Goal: Browse casually: Explore the website without a specific task or goal

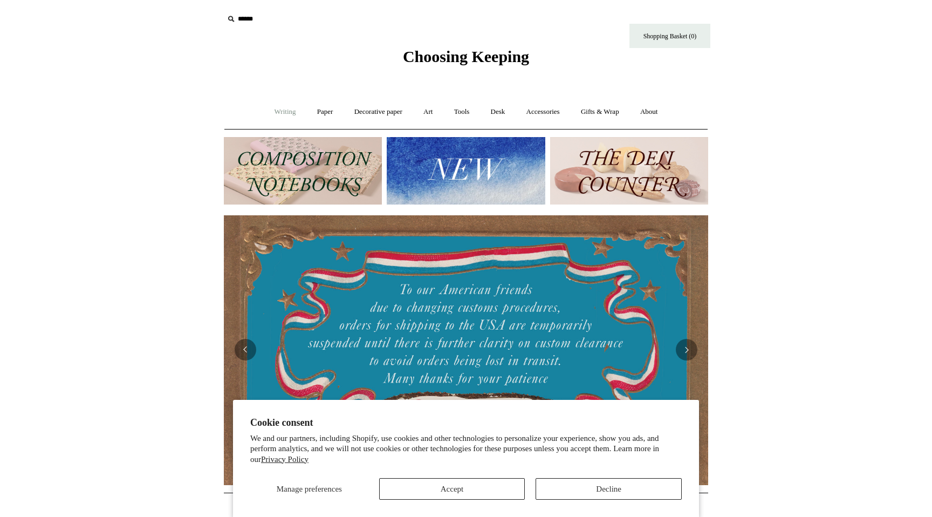
click at [284, 116] on link "Writing +" at bounding box center [285, 112] width 41 height 29
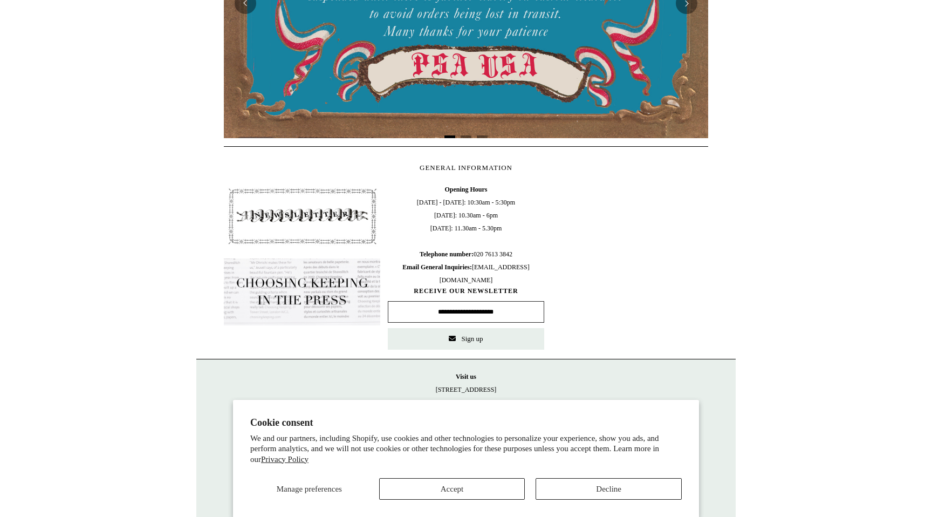
scroll to position [392, 0]
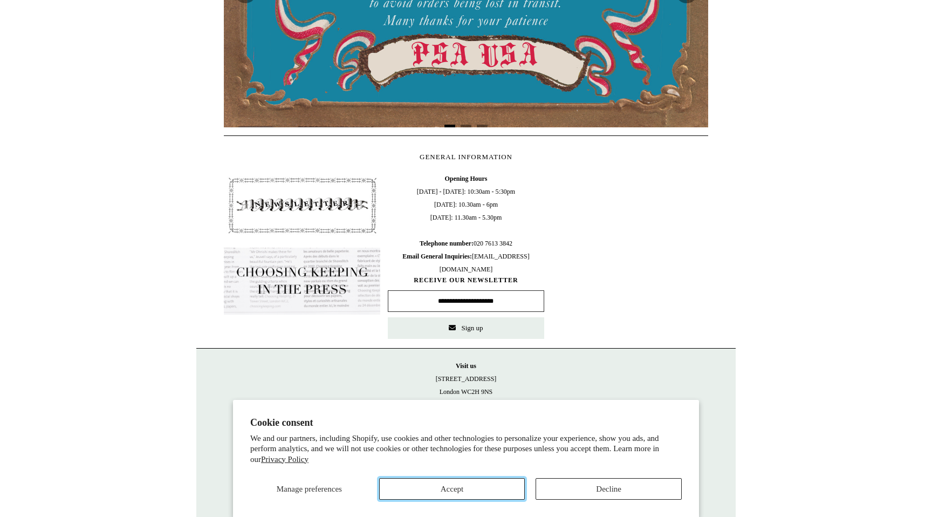
click at [508, 487] on button "Accept" at bounding box center [452, 489] width 146 height 22
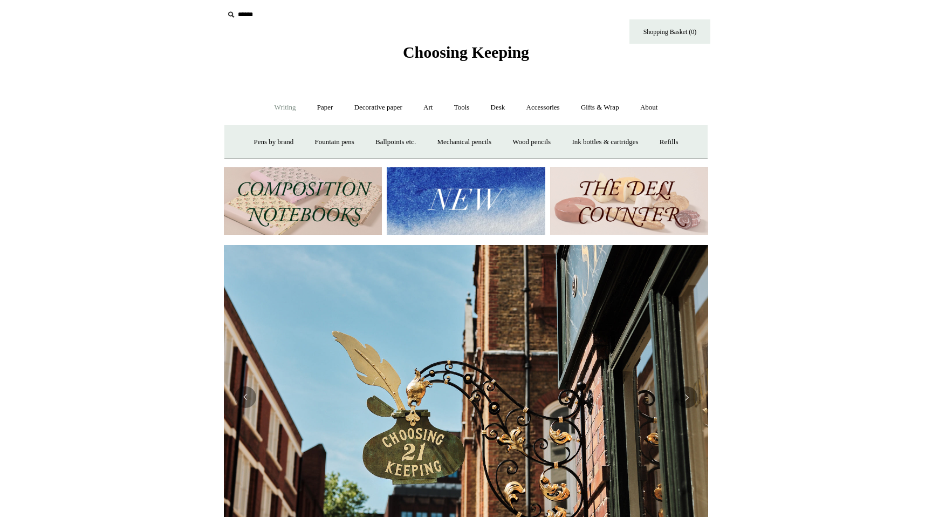
scroll to position [0, 0]
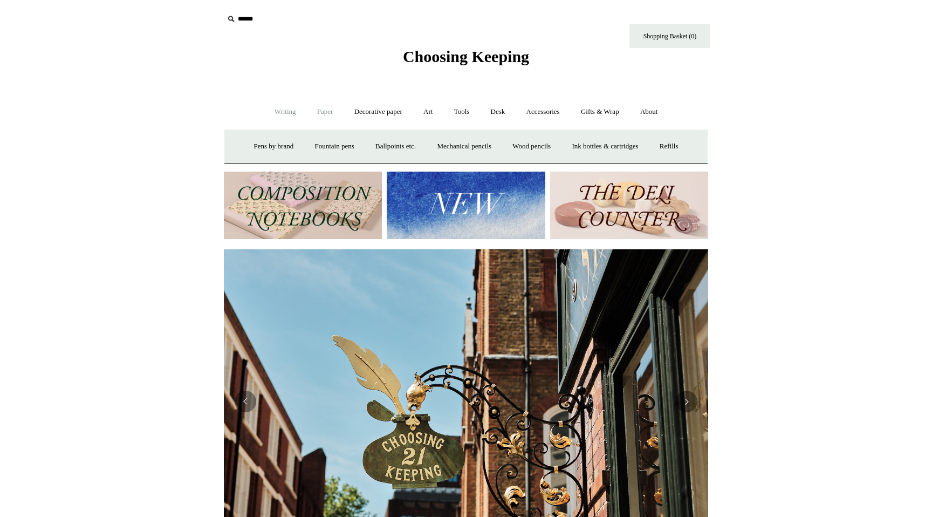
click at [320, 109] on link "Paper +" at bounding box center [326, 112] width 36 height 29
click at [319, 143] on link "Notebooks +" at bounding box center [315, 146] width 50 height 29
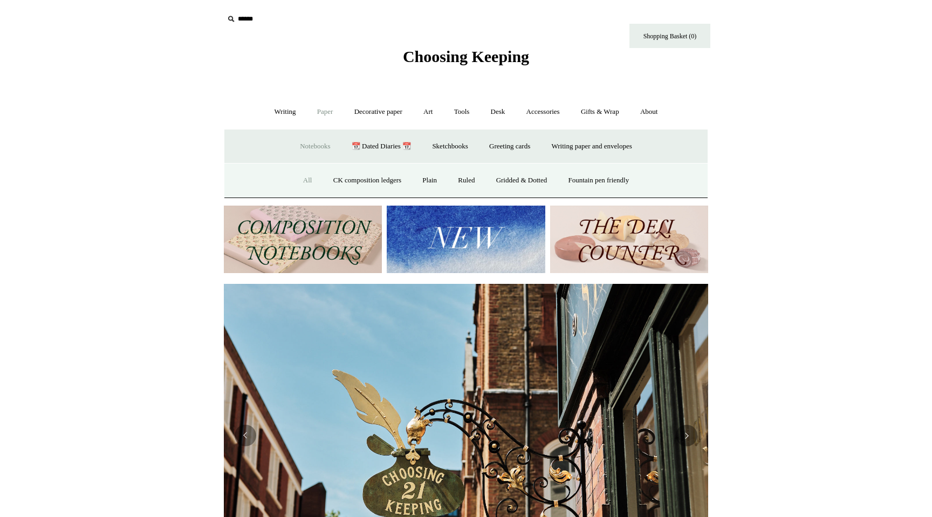
click at [300, 182] on link "All" at bounding box center [308, 180] width 29 height 29
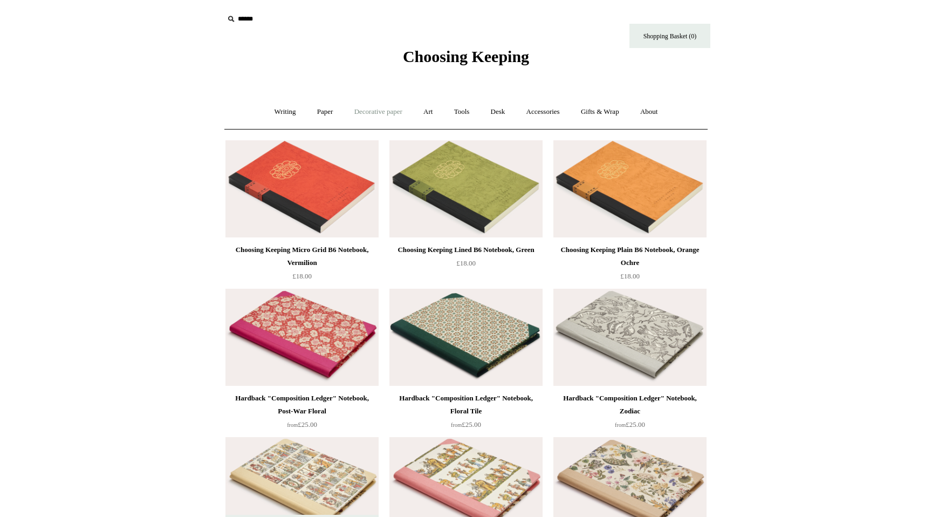
click at [377, 112] on link "Decorative paper +" at bounding box center [378, 112] width 67 height 29
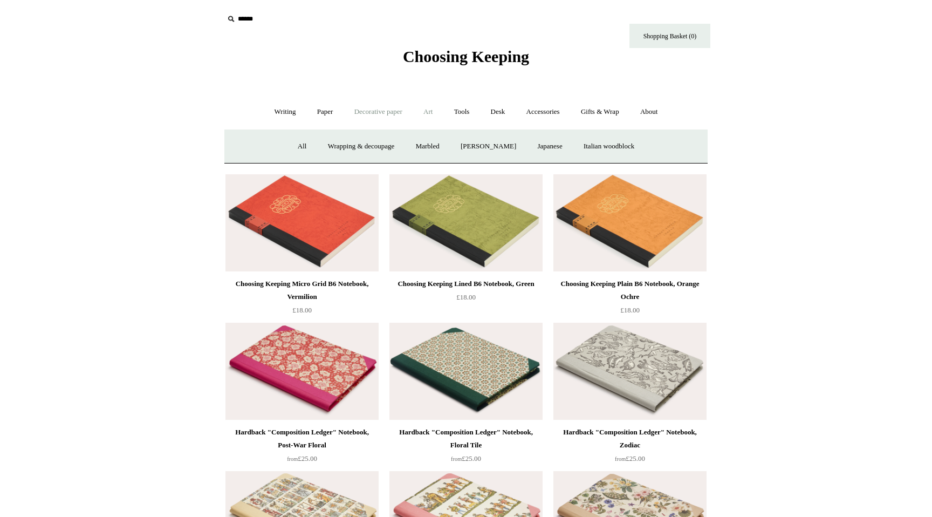
click at [430, 110] on link "Art +" at bounding box center [428, 112] width 29 height 29
click at [455, 112] on link "Tools +" at bounding box center [462, 112] width 35 height 29
click at [495, 110] on link "Desk +" at bounding box center [498, 112] width 34 height 29
click at [539, 109] on link "Accessories +" at bounding box center [543, 112] width 53 height 29
click at [598, 114] on link "Gifts & Wrap +" at bounding box center [600, 112] width 58 height 29
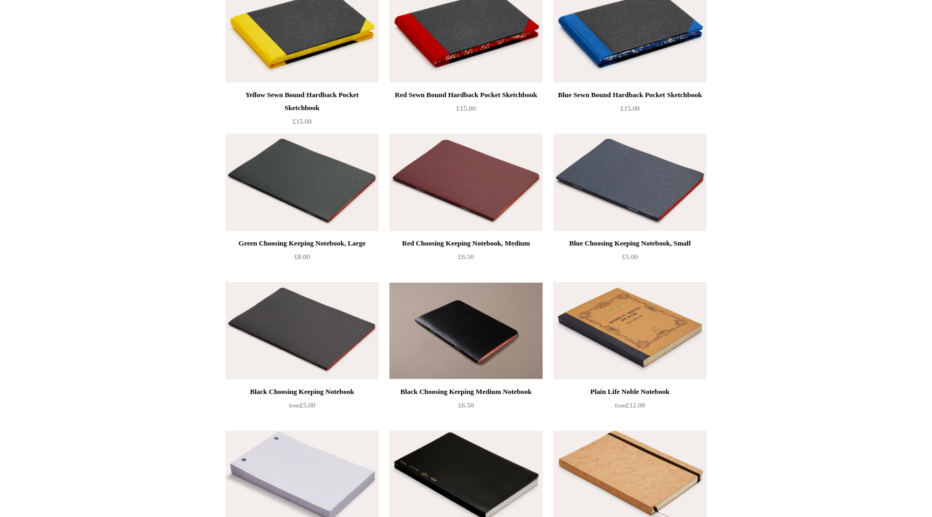
scroll to position [1897, 0]
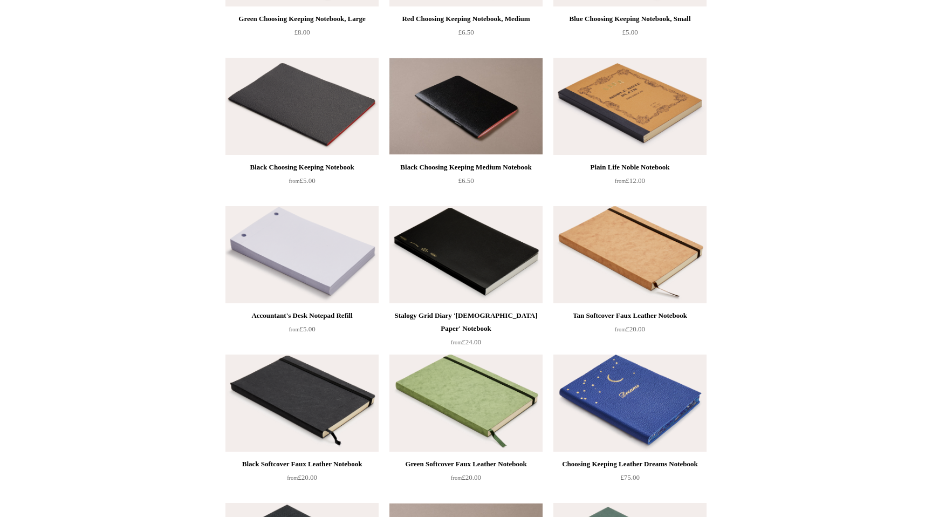
click at [480, 270] on img at bounding box center [466, 254] width 153 height 97
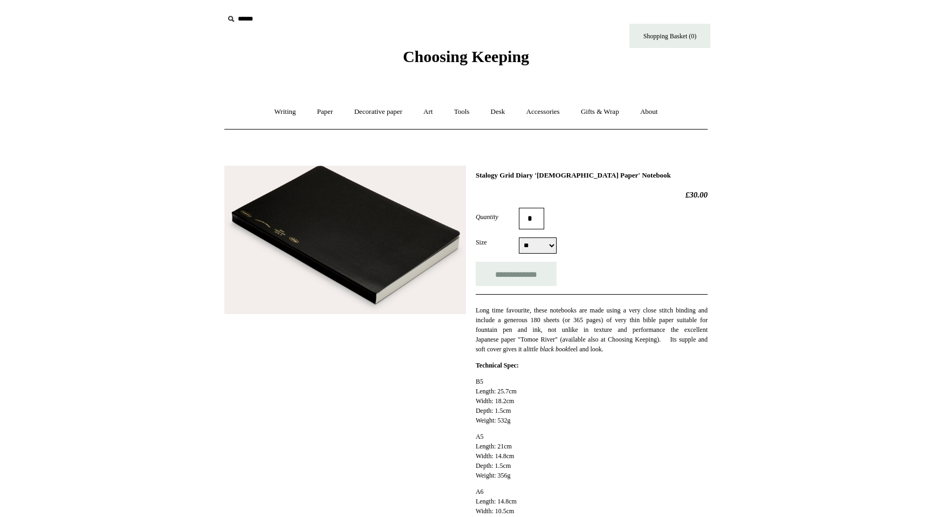
select select "**"
click at [433, 110] on link "Art +" at bounding box center [428, 112] width 29 height 29
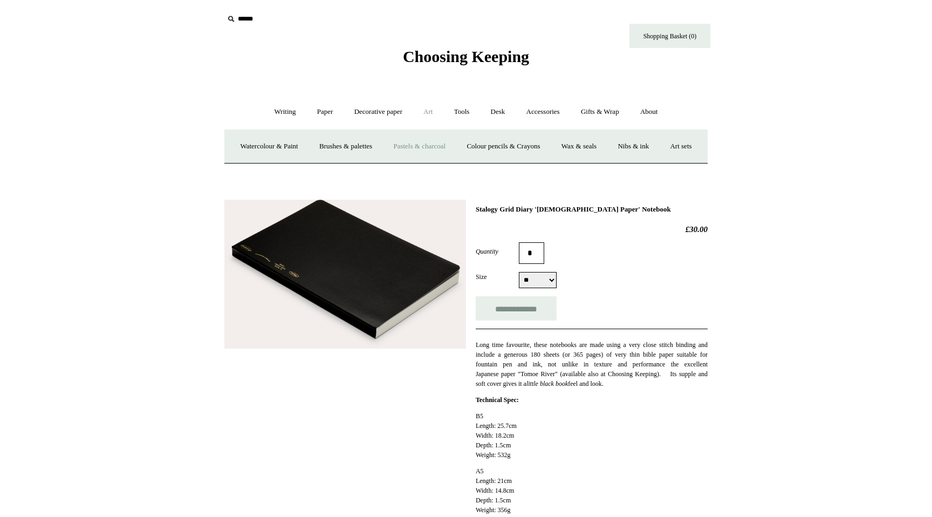
click at [440, 148] on link "Pastels & charcoal" at bounding box center [420, 146] width 72 height 29
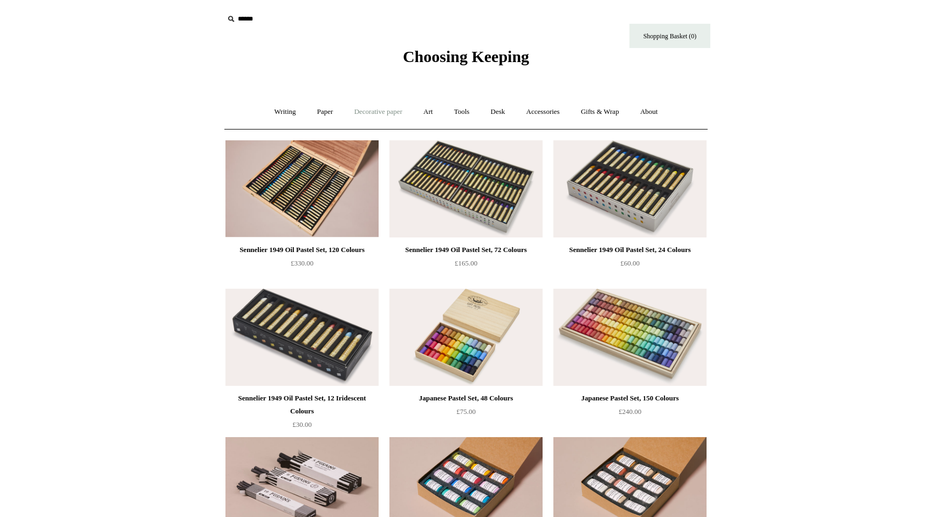
click at [369, 114] on link "Decorative paper +" at bounding box center [378, 112] width 67 height 29
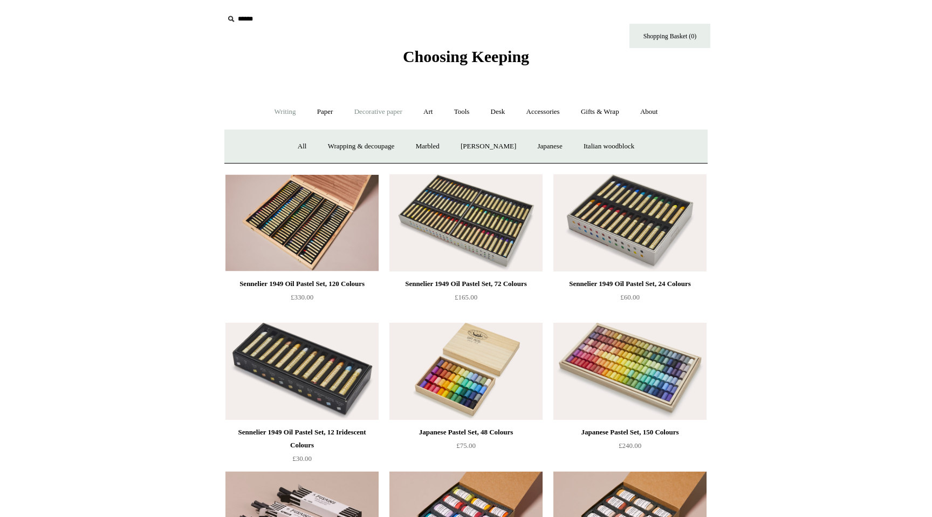
click at [271, 110] on link "Writing +" at bounding box center [285, 112] width 41 height 29
click at [326, 113] on link "Paper +" at bounding box center [326, 112] width 36 height 29
click at [449, 146] on link "Sketchbooks +" at bounding box center [450, 146] width 55 height 29
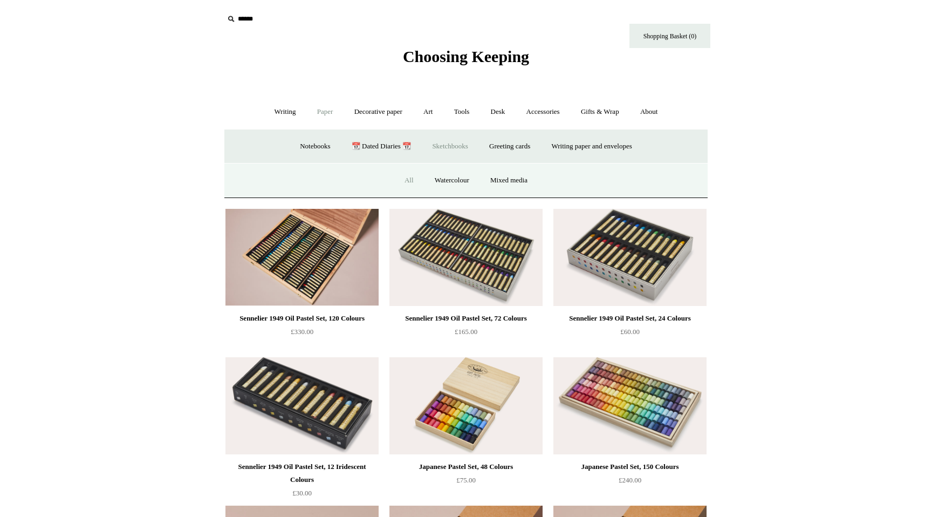
click at [408, 176] on link "All" at bounding box center [409, 180] width 29 height 29
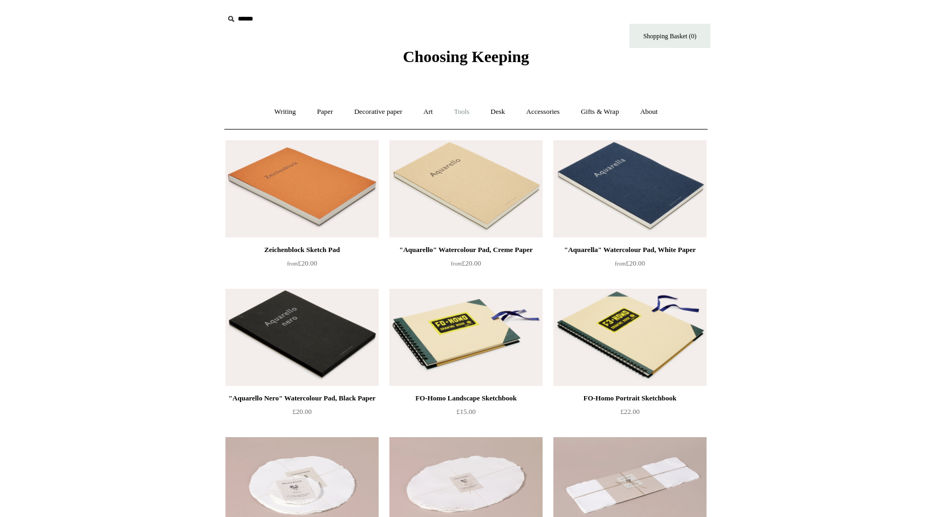
click at [468, 111] on link "Tools +" at bounding box center [462, 112] width 35 height 29
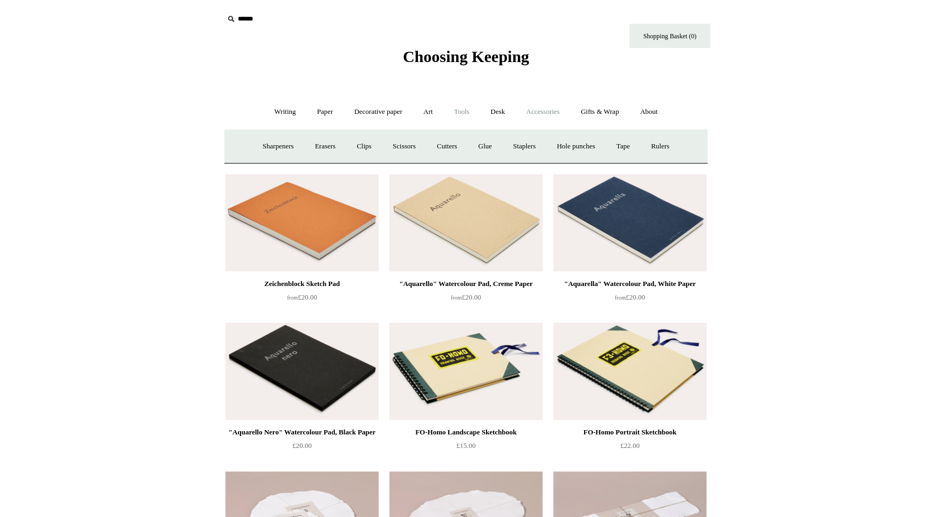
click at [556, 111] on link "Accessories +" at bounding box center [543, 112] width 53 height 29
click at [267, 146] on link "Personal Accessories +" at bounding box center [282, 146] width 78 height 29
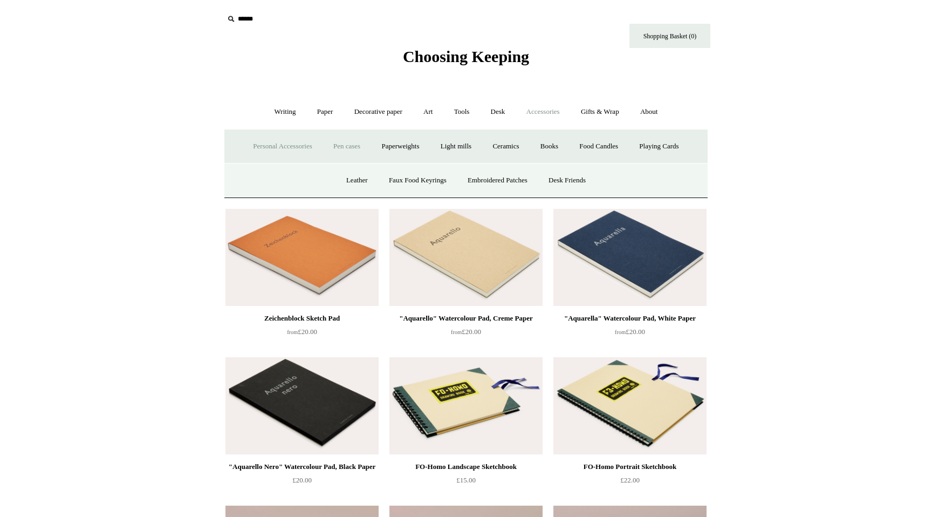
click at [332, 146] on link "Pen cases" at bounding box center [347, 146] width 46 height 29
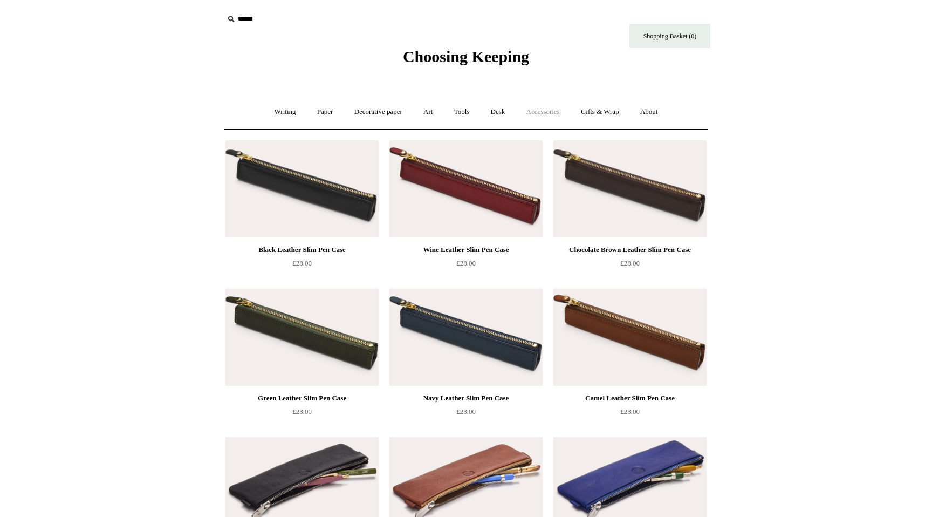
click at [526, 115] on link "Accessories +" at bounding box center [543, 112] width 53 height 29
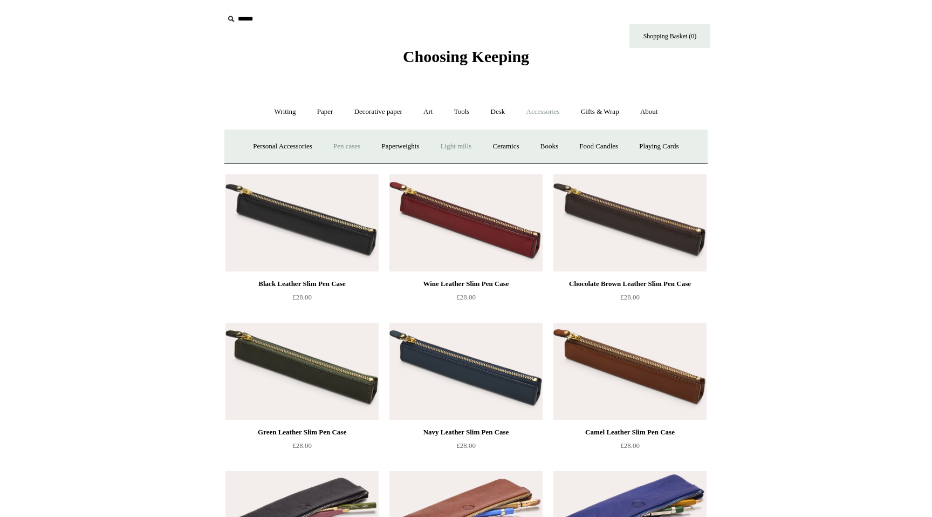
click at [457, 144] on link "Light mills" at bounding box center [456, 146] width 50 height 29
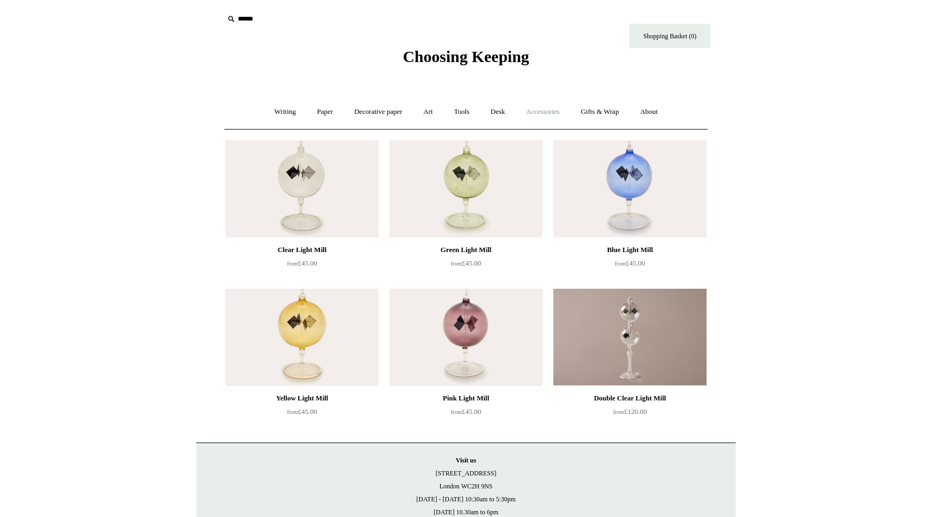
click at [553, 112] on link "Accessories +" at bounding box center [543, 112] width 53 height 29
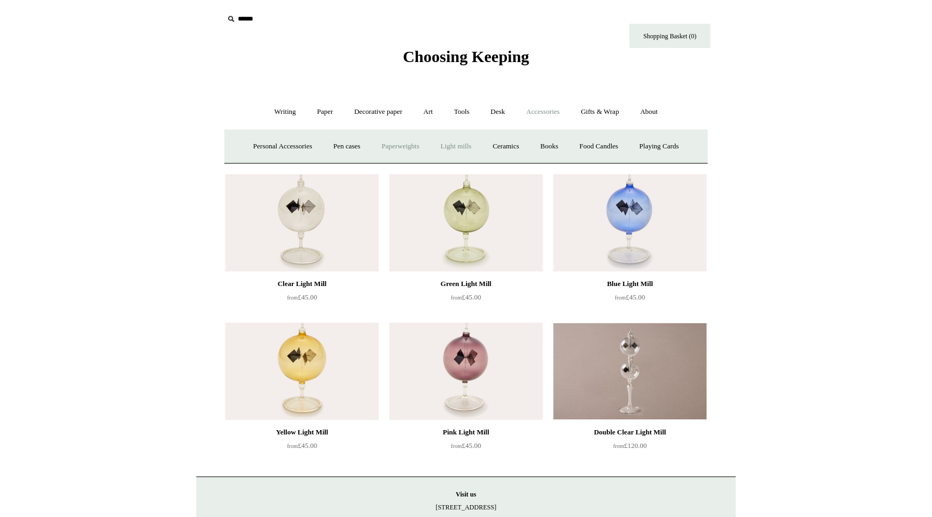
click at [407, 146] on link "Paperweights +" at bounding box center [400, 146] width 57 height 29
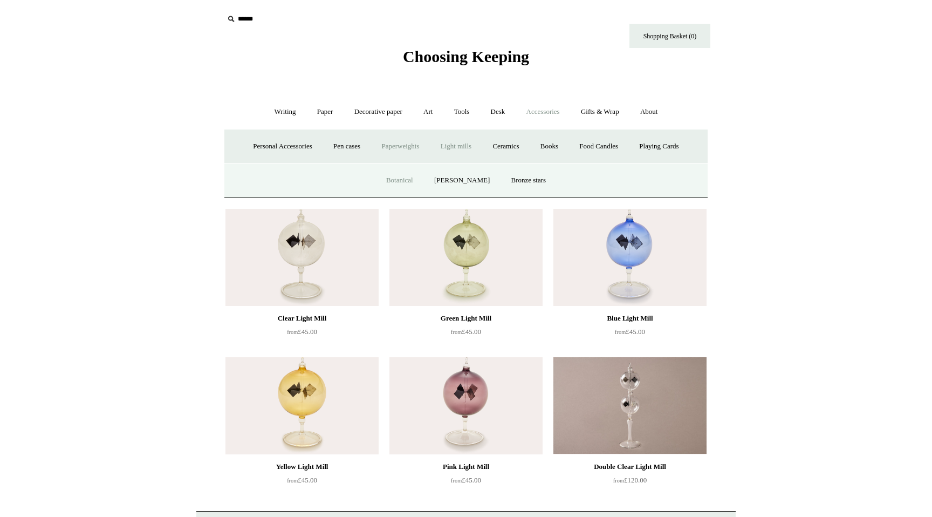
click at [413, 185] on link "Botanical" at bounding box center [400, 180] width 46 height 29
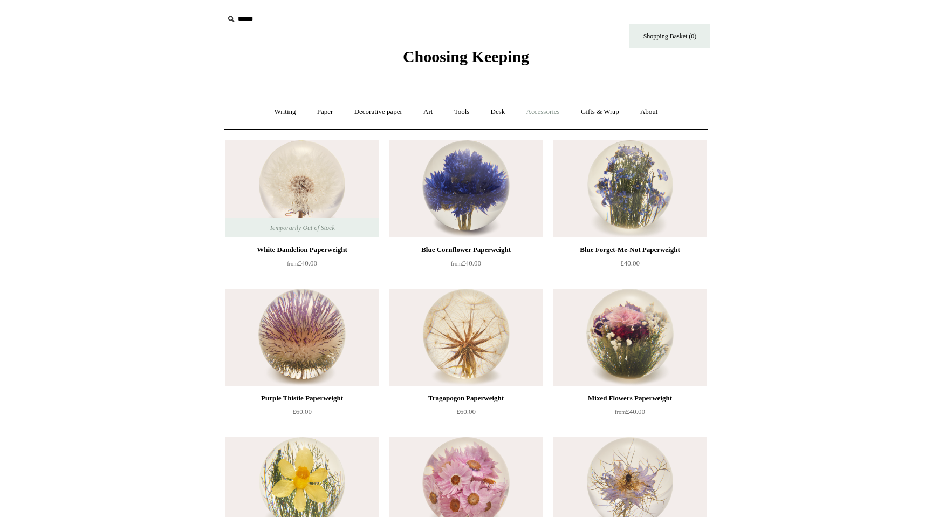
click at [550, 113] on link "Accessories +" at bounding box center [543, 112] width 53 height 29
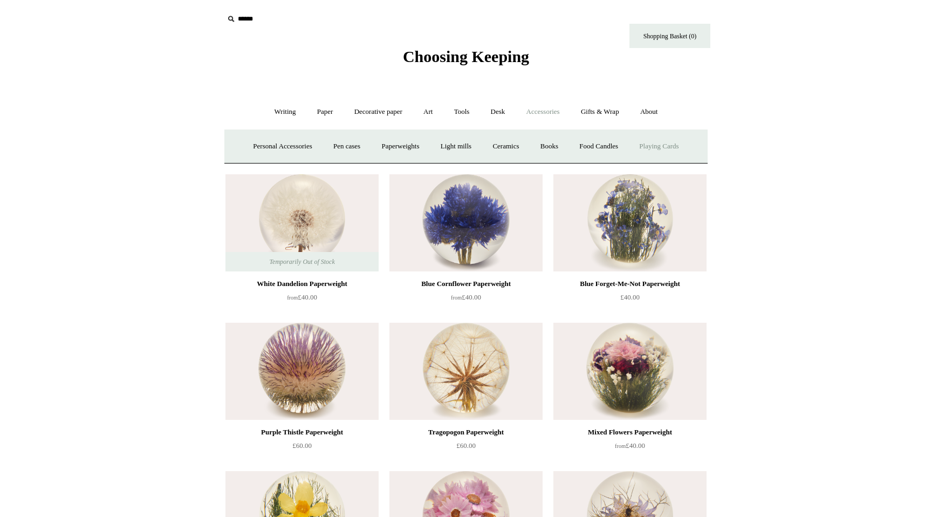
click at [658, 144] on link "Playing Cards" at bounding box center [659, 146] width 59 height 29
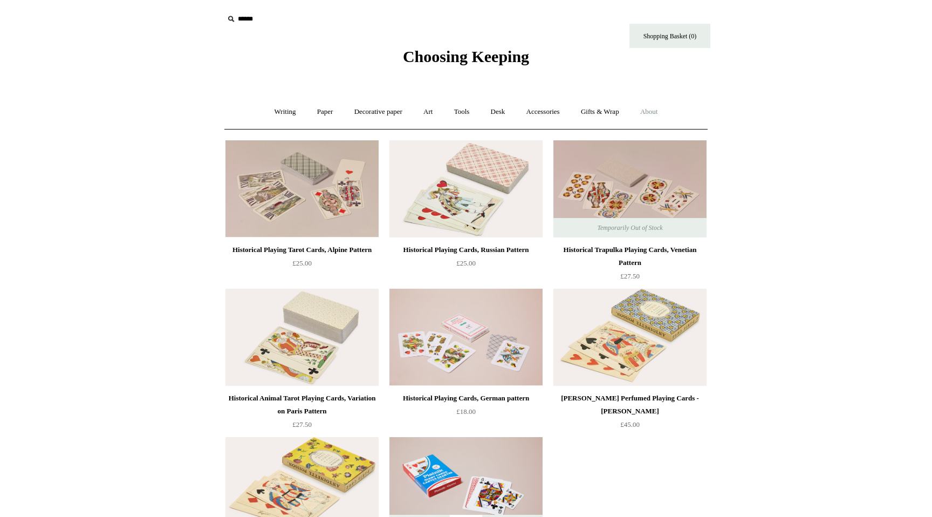
click at [655, 113] on link "About +" at bounding box center [649, 112] width 37 height 29
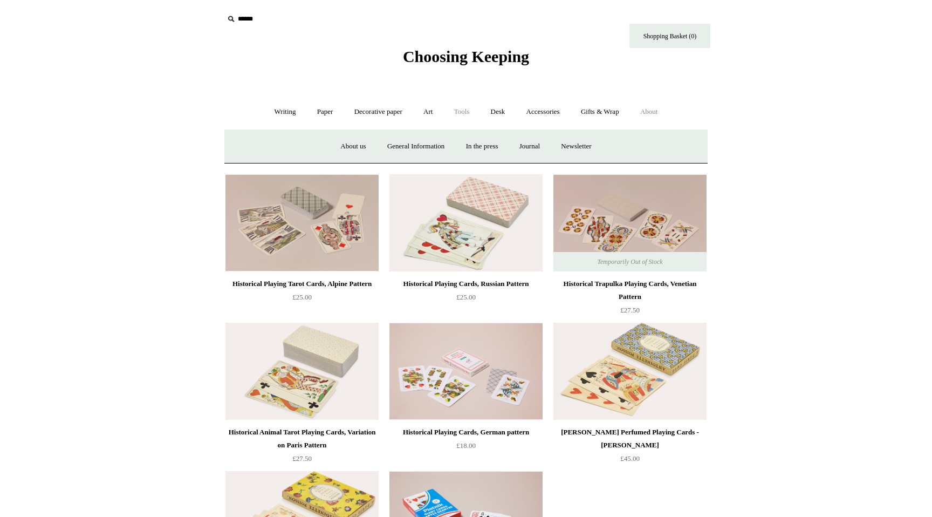
click at [462, 111] on link "Tools +" at bounding box center [462, 112] width 35 height 29
click at [319, 147] on link "Erasers" at bounding box center [325, 146] width 40 height 29
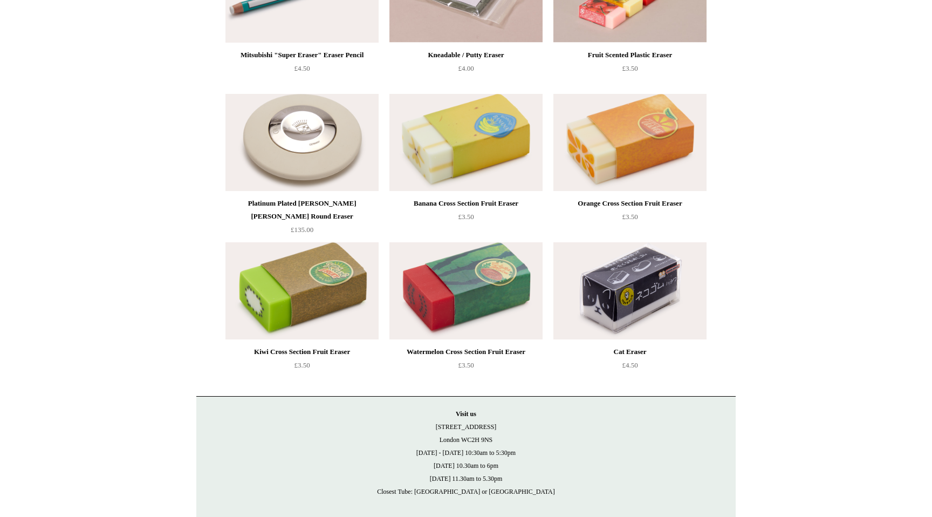
scroll to position [363, 0]
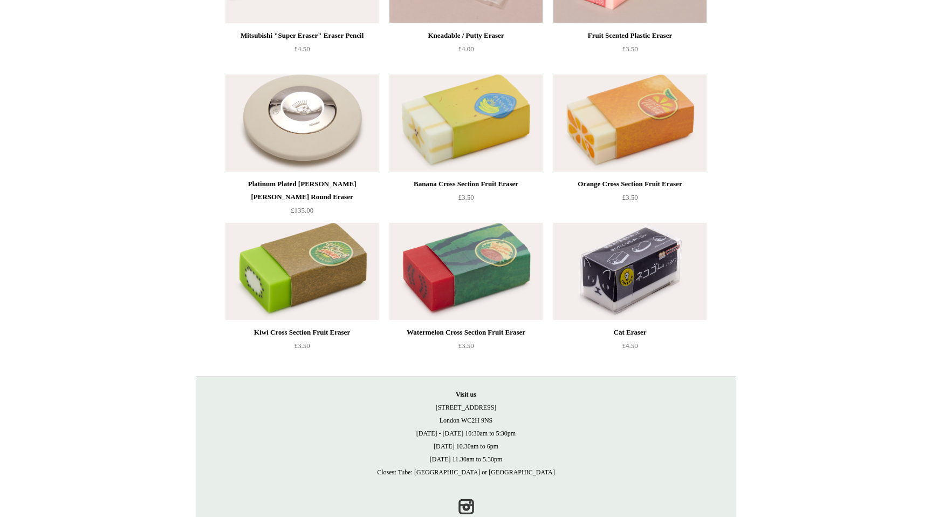
click at [299, 271] on img at bounding box center [302, 271] width 153 height 97
click at [596, 273] on img at bounding box center [630, 271] width 153 height 97
